Goal: Task Accomplishment & Management: Use online tool/utility

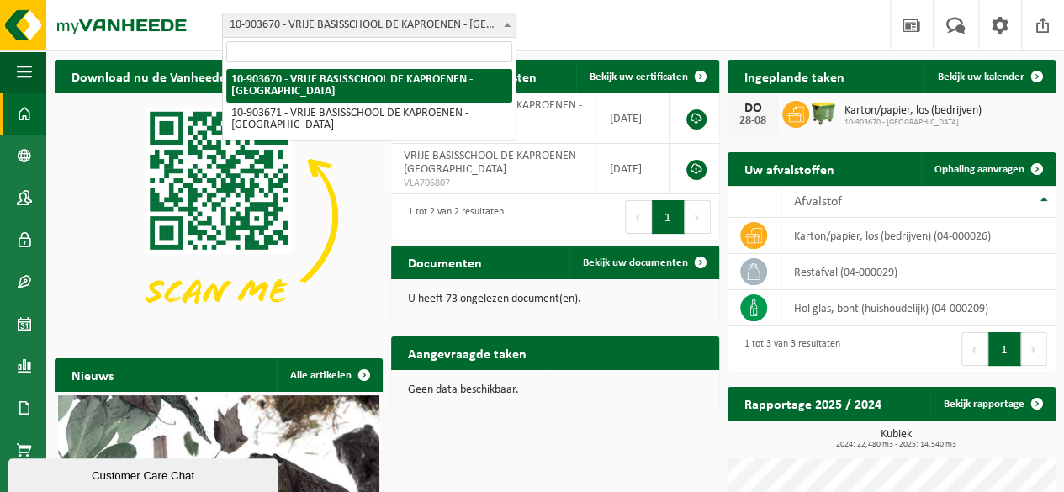
click at [311, 27] on span "10-903670 - VRIJE BASISSCHOOL DE KAPROENEN - [GEOGRAPHIC_DATA]" at bounding box center [369, 25] width 293 height 24
select select "122410"
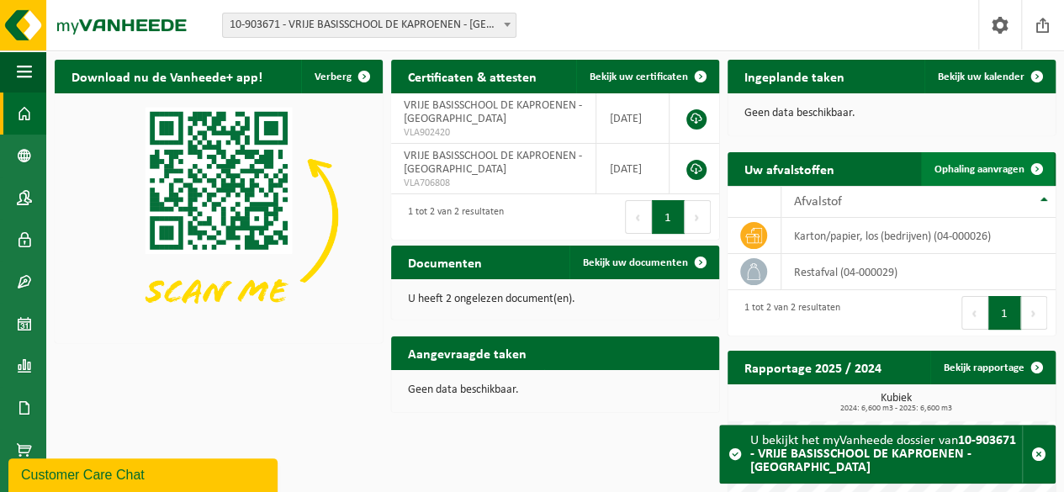
click at [964, 169] on span "Ophaling aanvragen" at bounding box center [980, 169] width 90 height 11
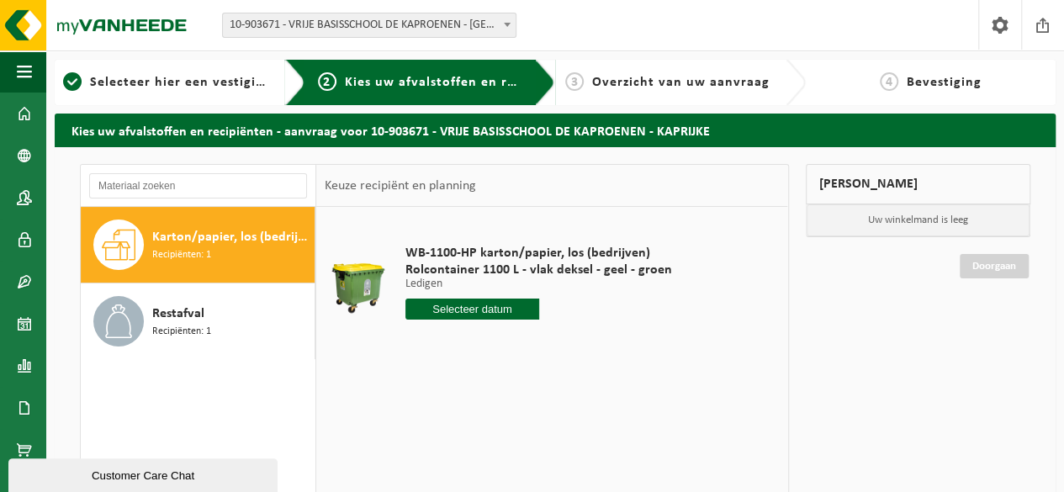
click at [188, 230] on span "Karton/papier, los (bedrijven)" at bounding box center [231, 237] width 158 height 20
click at [441, 307] on input "text" at bounding box center [473, 309] width 134 height 21
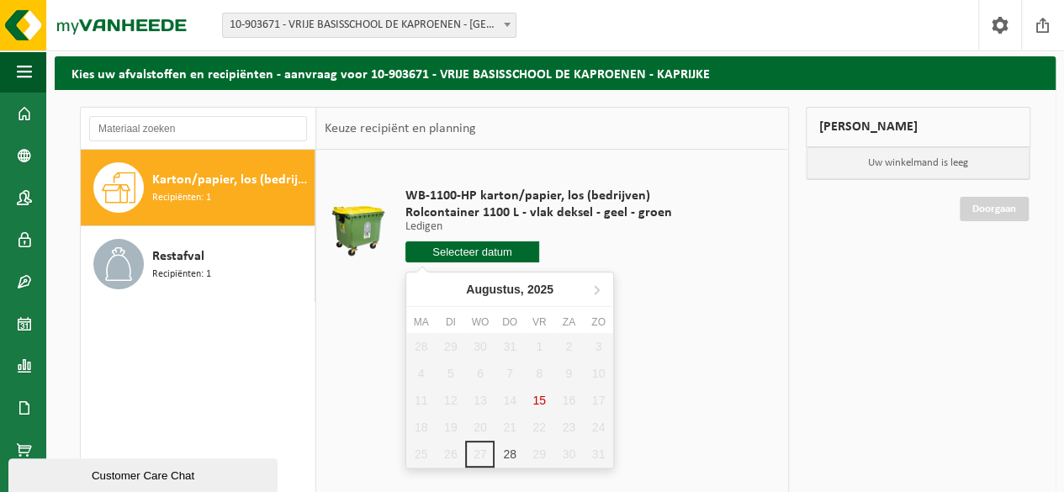
scroll to position [84, 0]
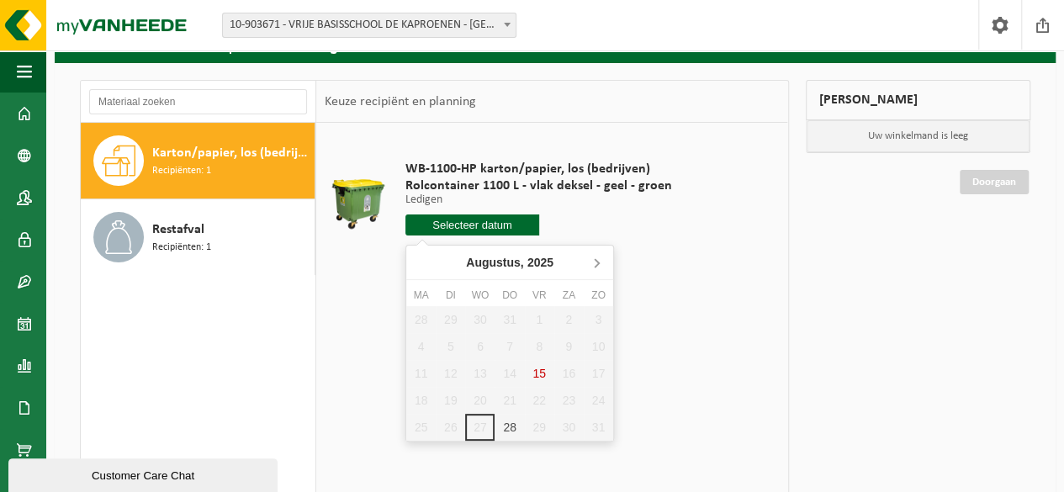
click at [595, 262] on icon at bounding box center [596, 262] width 27 height 27
click at [514, 322] on div "4" at bounding box center [509, 319] width 29 height 27
type input "Van 2025-09-04"
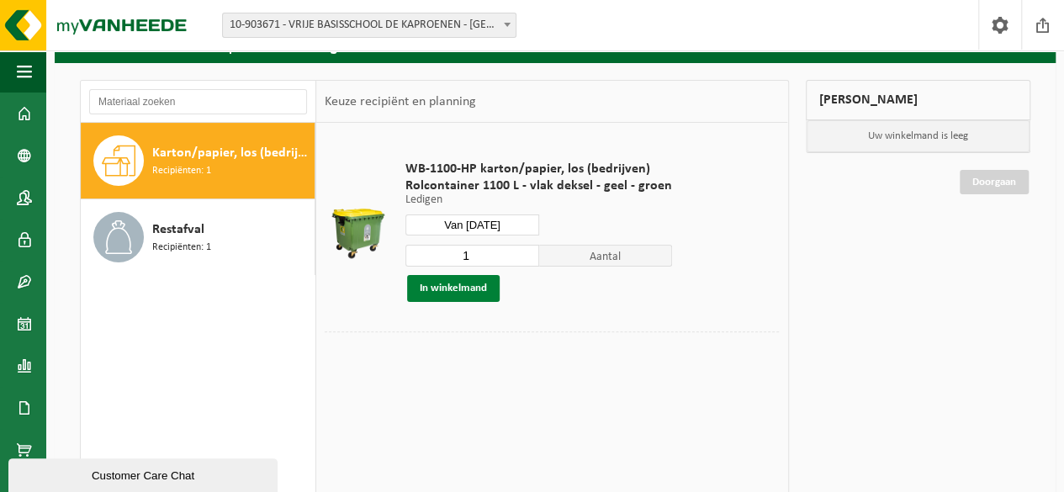
click at [475, 292] on button "In winkelmand" at bounding box center [453, 288] width 93 height 27
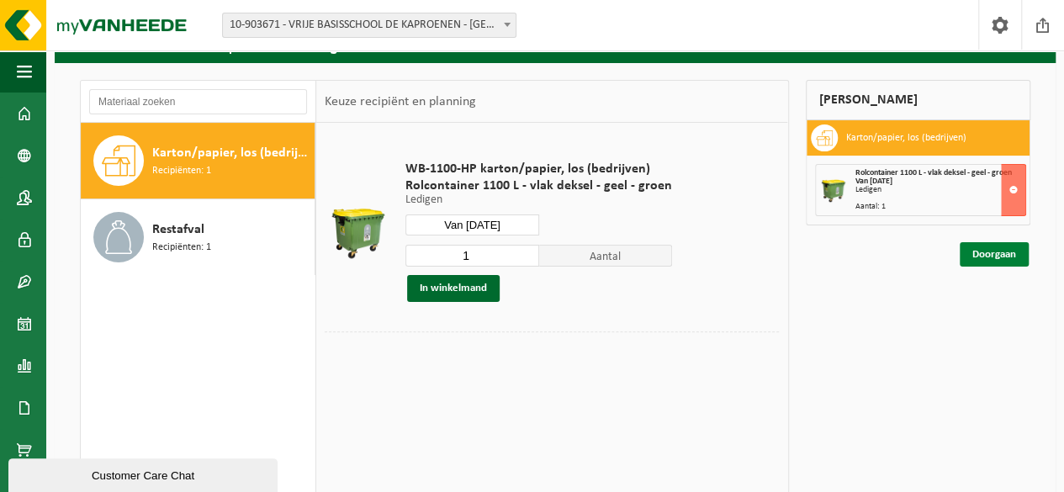
click at [1003, 259] on link "Doorgaan" at bounding box center [994, 254] width 69 height 24
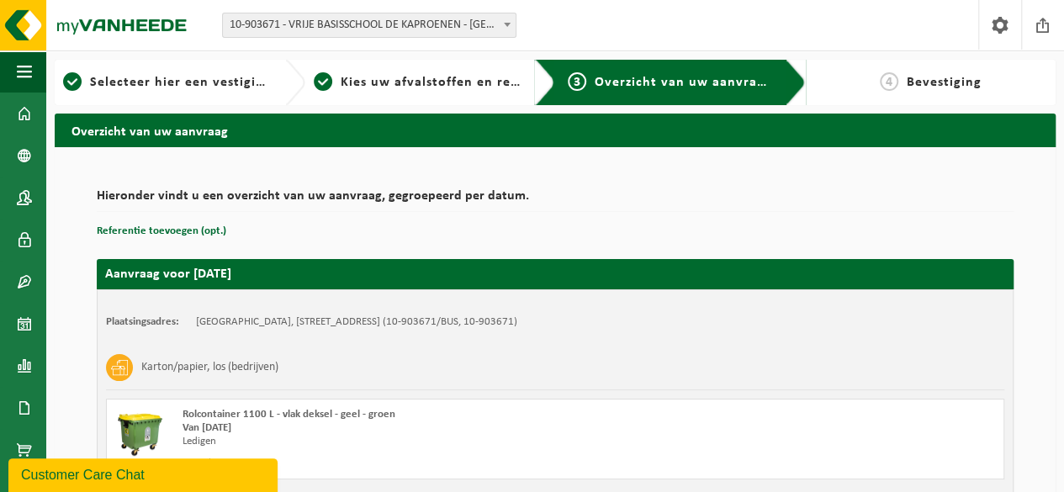
scroll to position [140, 0]
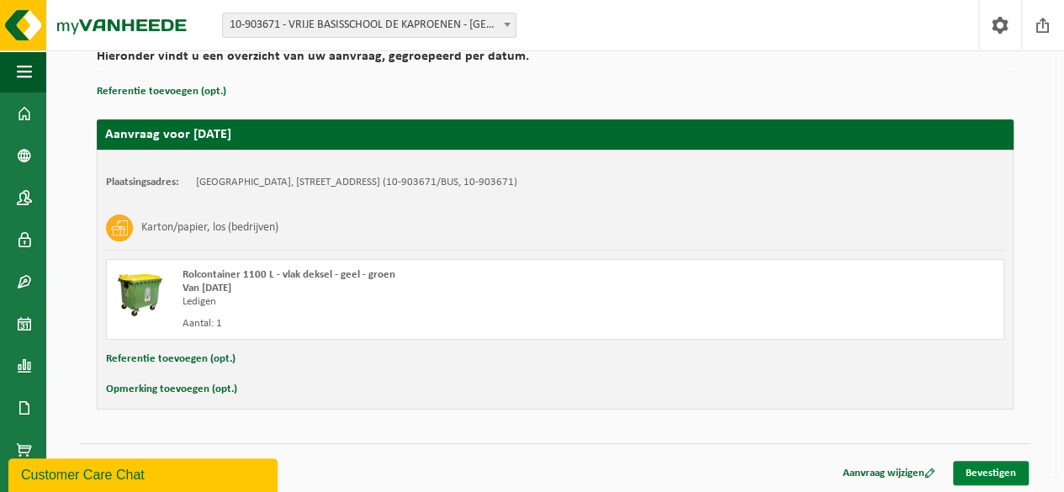
click at [998, 474] on link "Bevestigen" at bounding box center [991, 473] width 76 height 24
